Goal: Navigation & Orientation: Find specific page/section

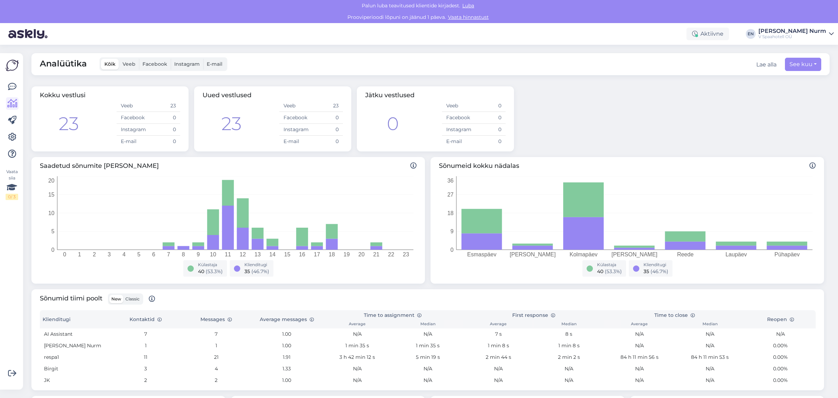
scroll to position [116, 0]
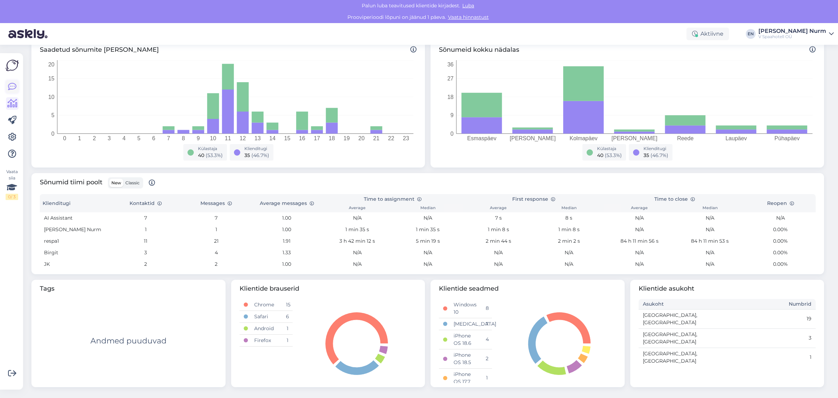
click at [9, 87] on icon at bounding box center [12, 86] width 8 height 8
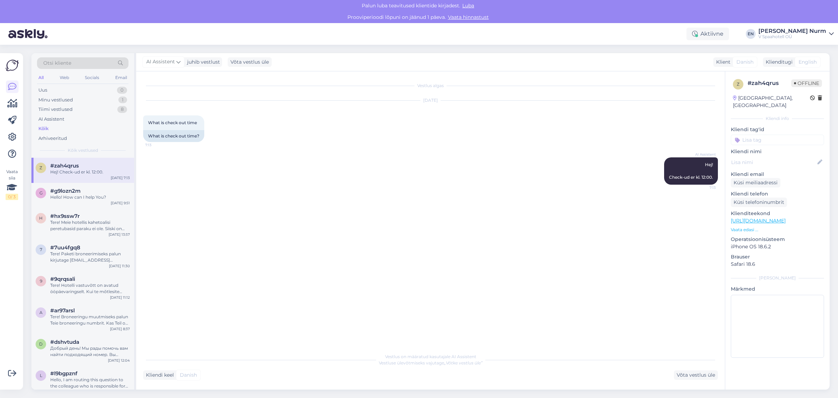
click at [10, 63] on img at bounding box center [12, 65] width 13 height 13
click at [23, 30] on img at bounding box center [27, 34] width 39 height 22
click at [15, 104] on icon at bounding box center [12, 103] width 10 height 8
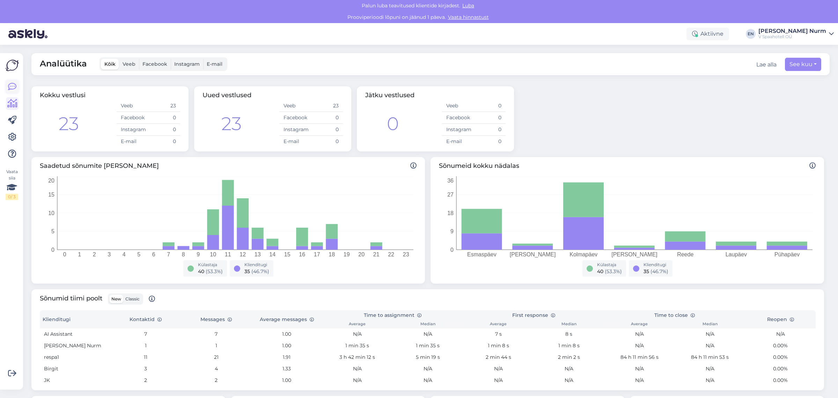
click at [12, 92] on link at bounding box center [12, 86] width 13 height 13
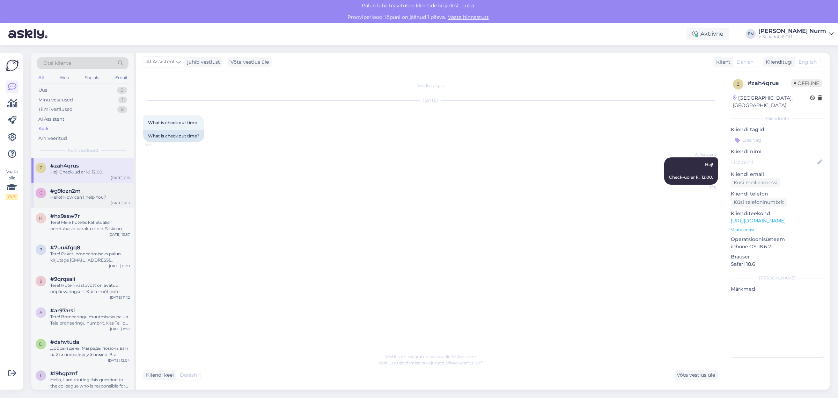
click at [65, 192] on span "#g9lozn2m" at bounding box center [65, 191] width 30 height 6
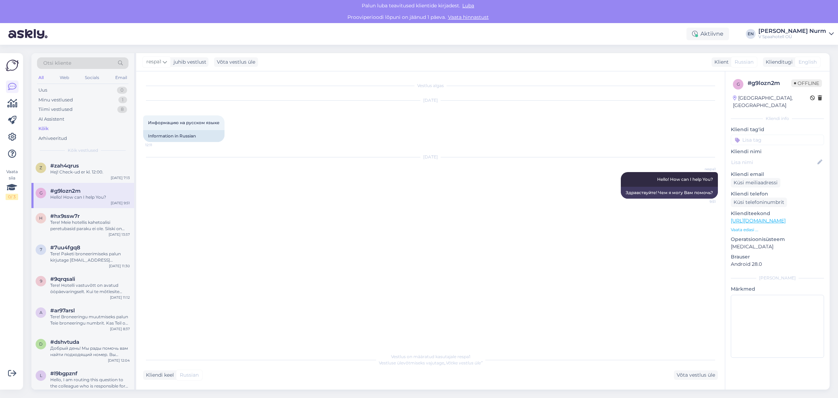
click at [8, 67] on img at bounding box center [12, 65] width 13 height 13
